Goal: Task Accomplishment & Management: Manage account settings

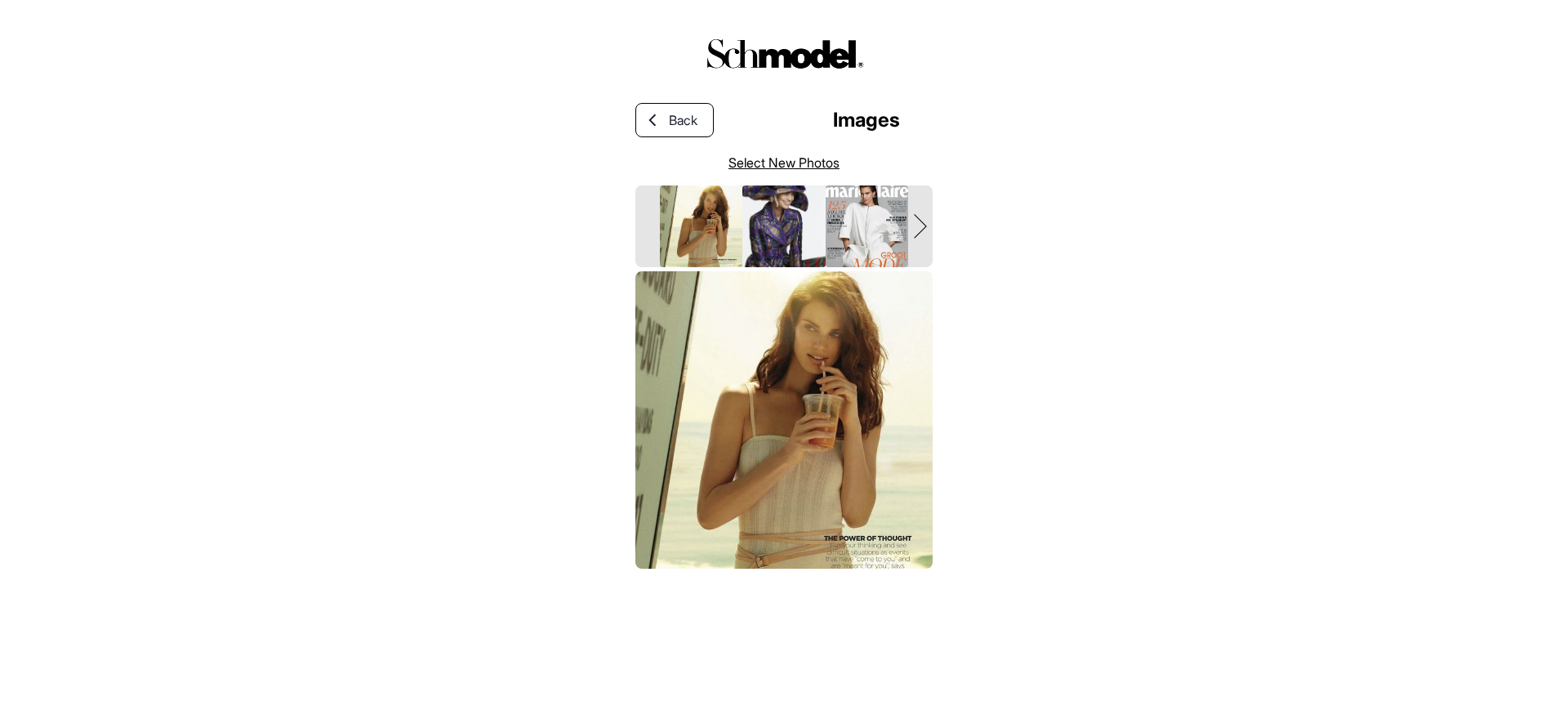
click at [778, 162] on link "Select New Photos" at bounding box center [784, 163] width 111 height 20
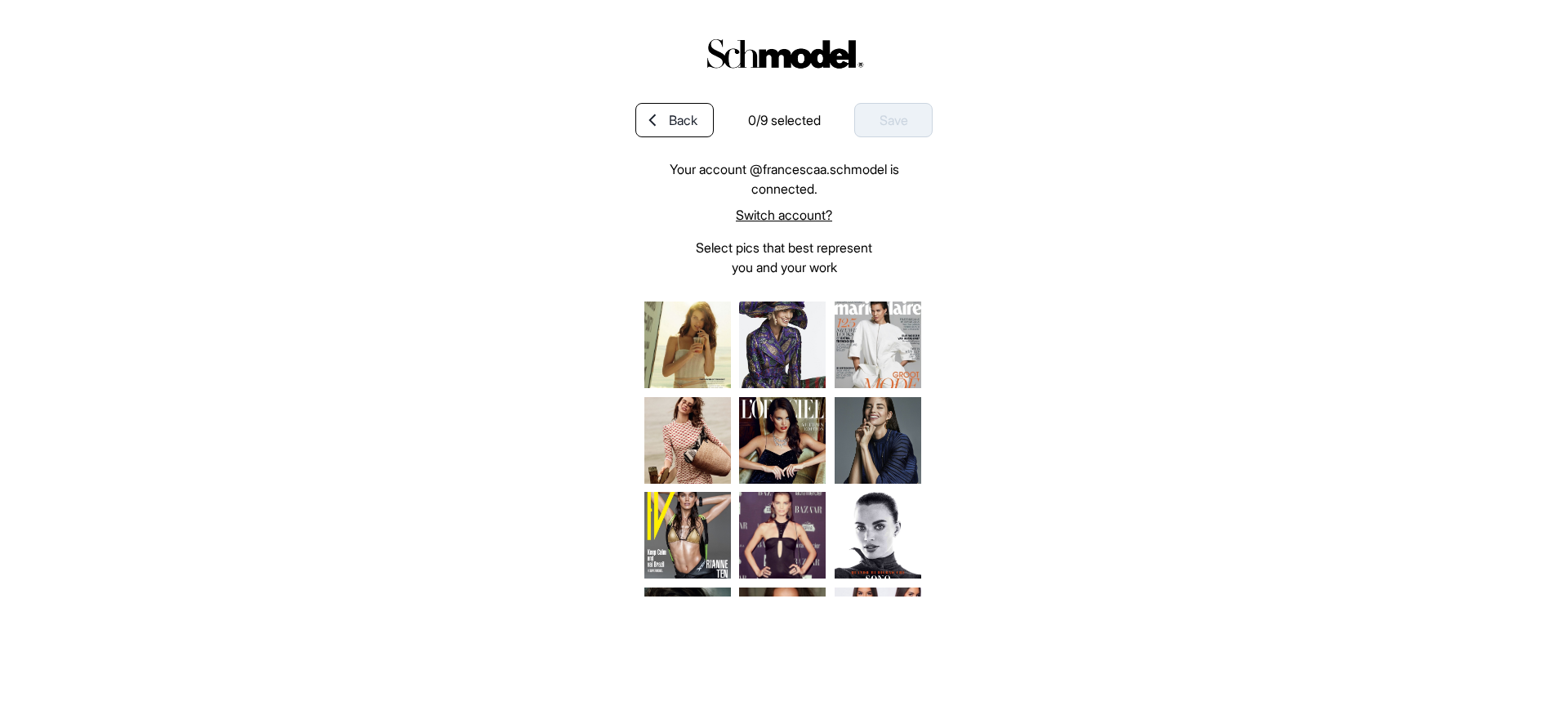
click at [772, 226] on div "Your account @ francescaa.schmodel is connected. Switch account? Select pics th…" at bounding box center [784, 421] width 297 height 523
click at [761, 215] on link "Switch account?" at bounding box center [784, 215] width 297 height 20
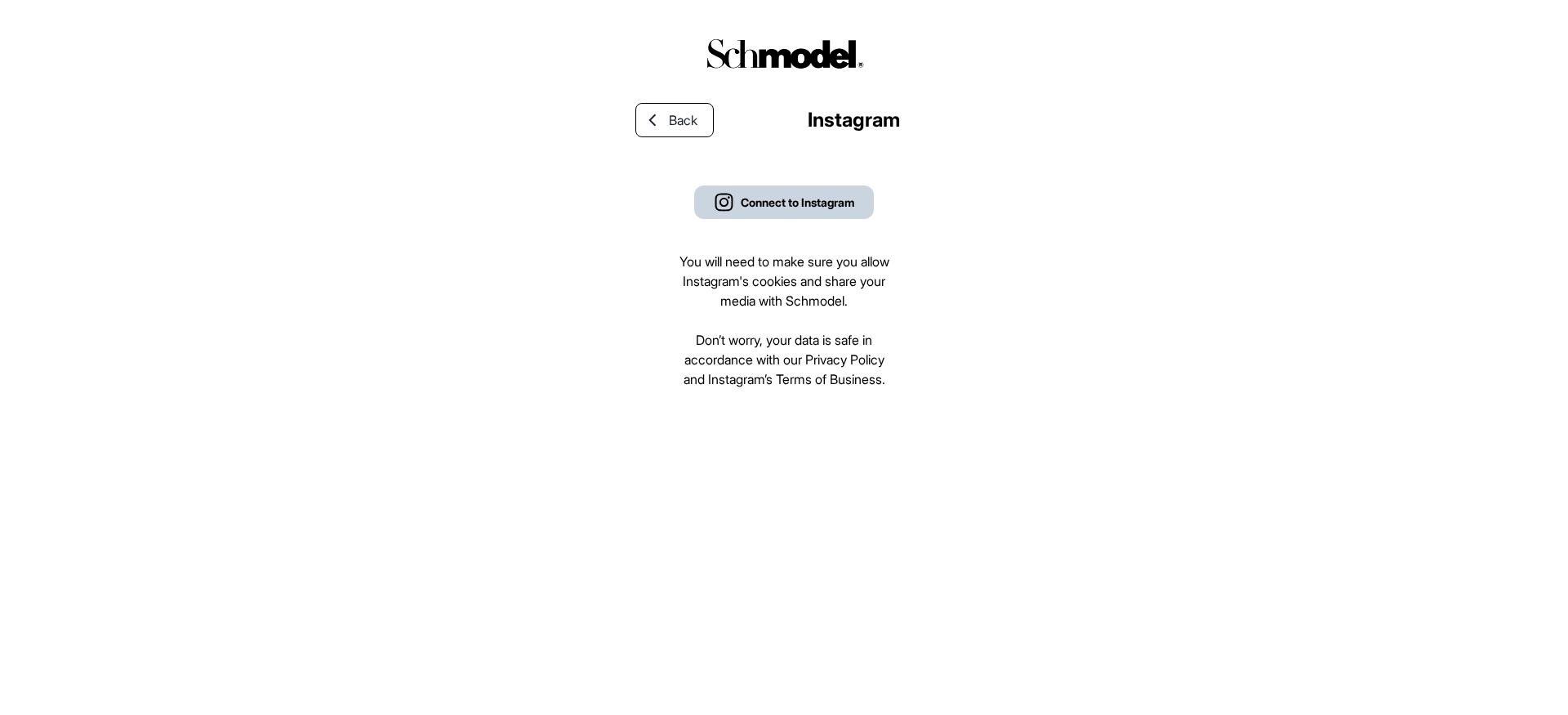
click at [777, 206] on div "Connect to Instagram" at bounding box center [797, 202] width 113 height 17
